Goal: Information Seeking & Learning: Learn about a topic

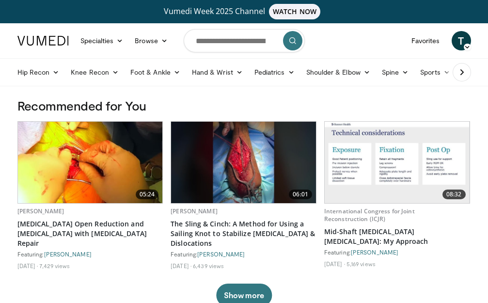
click at [103, 164] on img at bounding box center [90, 162] width 145 height 81
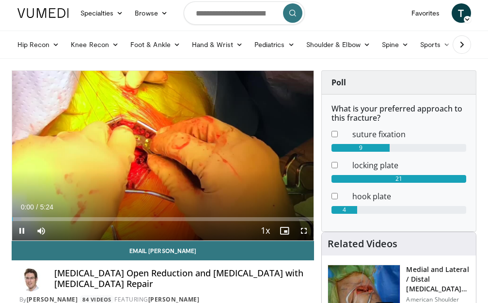
scroll to position [25, 0]
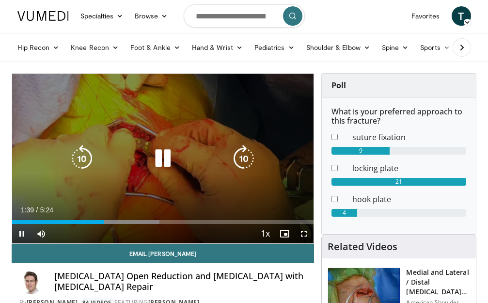
click at [165, 162] on icon "Video Player" at bounding box center [162, 158] width 27 height 27
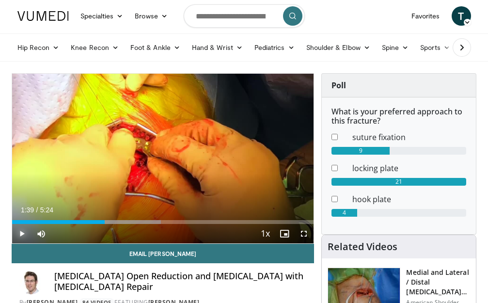
click at [21, 234] on span "Video Player" at bounding box center [21, 233] width 19 height 19
click at [21, 234] on video-js "**********" at bounding box center [163, 159] width 302 height 170
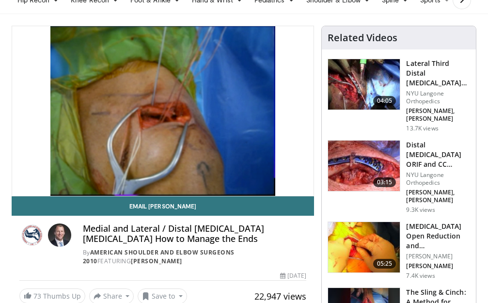
scroll to position [64, 0]
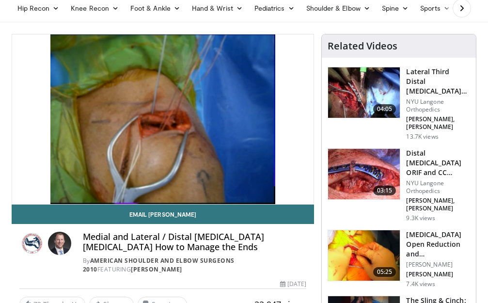
click at [349, 93] on img at bounding box center [364, 92] width 72 height 50
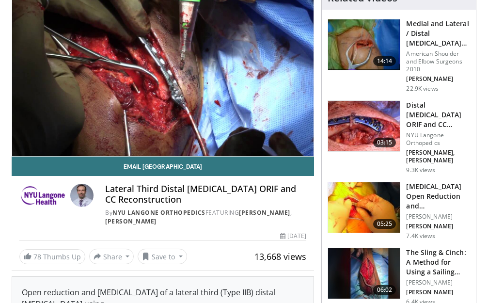
scroll to position [106, 0]
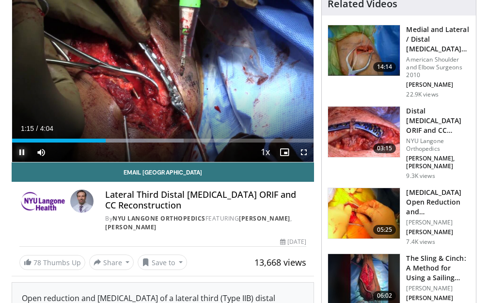
click at [22, 153] on span "Video Player" at bounding box center [21, 152] width 19 height 19
click at [19, 154] on span "Video Player" at bounding box center [21, 152] width 19 height 19
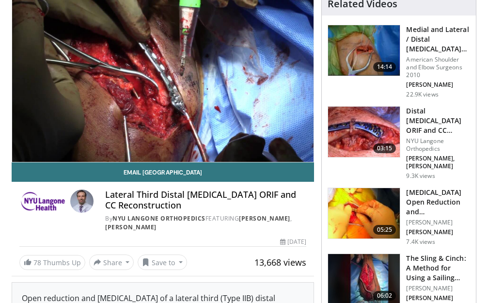
click at [362, 200] on img at bounding box center [364, 213] width 72 height 50
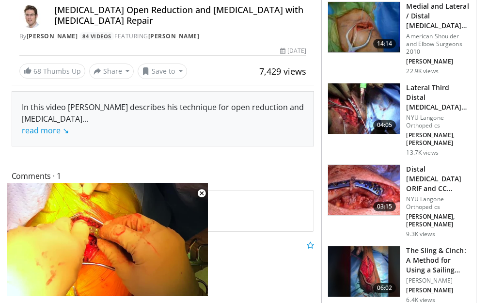
scroll to position [310, 0]
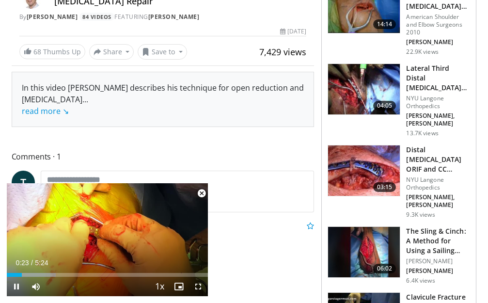
click at [201, 193] on span "Video Player" at bounding box center [201, 193] width 19 height 19
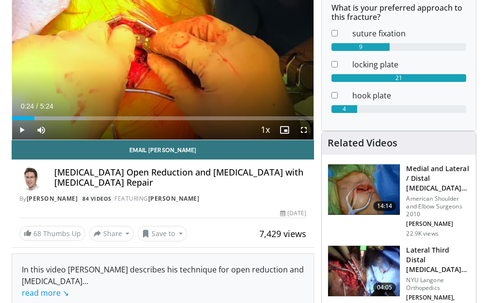
scroll to position [0, 0]
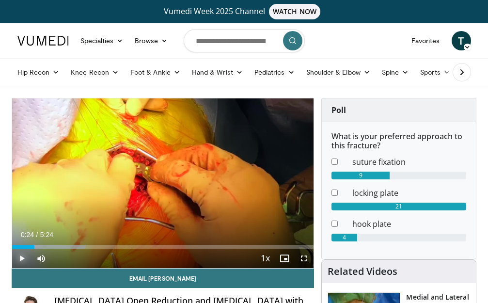
click at [21, 259] on span "Video Player" at bounding box center [21, 258] width 19 height 19
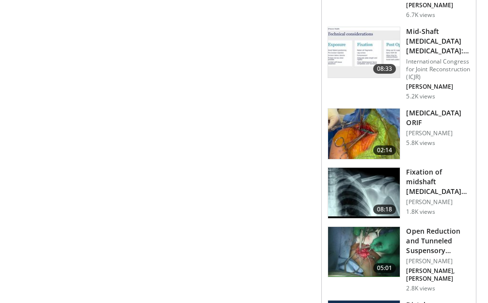
scroll to position [725, 0]
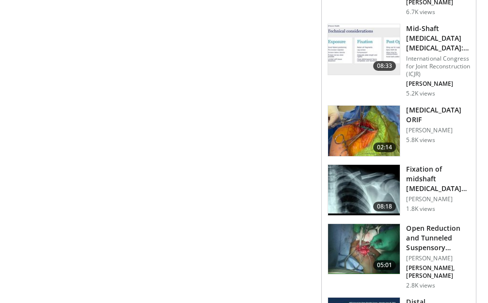
click at [388, 165] on img at bounding box center [364, 190] width 72 height 50
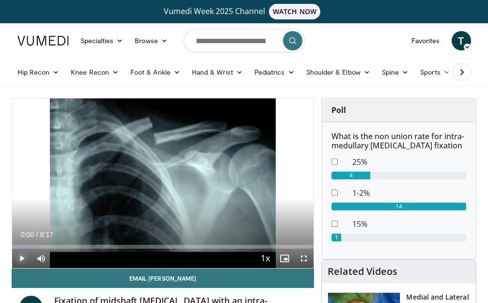
click at [24, 253] on span "Video Player" at bounding box center [21, 258] width 19 height 19
click at [306, 257] on span "Video Player" at bounding box center [303, 258] width 19 height 19
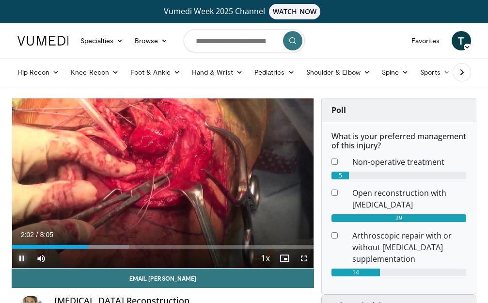
click at [22, 258] on span "Video Player" at bounding box center [21, 258] width 19 height 19
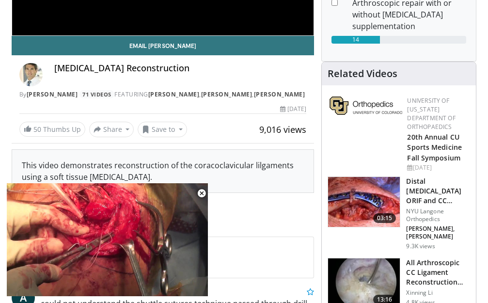
scroll to position [252, 0]
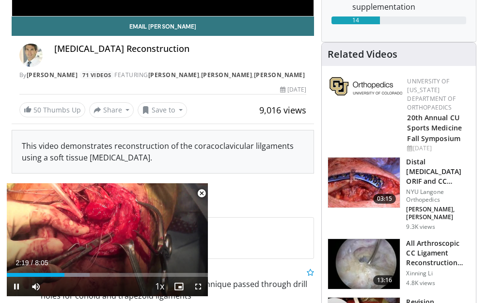
click at [200, 194] on span "Video Player" at bounding box center [201, 193] width 19 height 19
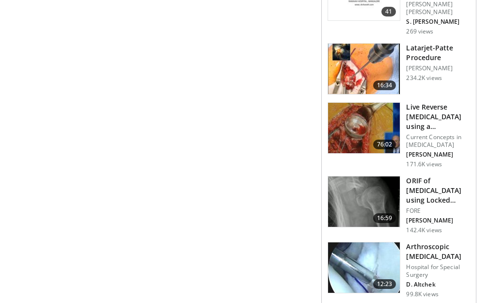
scroll to position [1427, 0]
